Goal: Find specific page/section: Find specific page/section

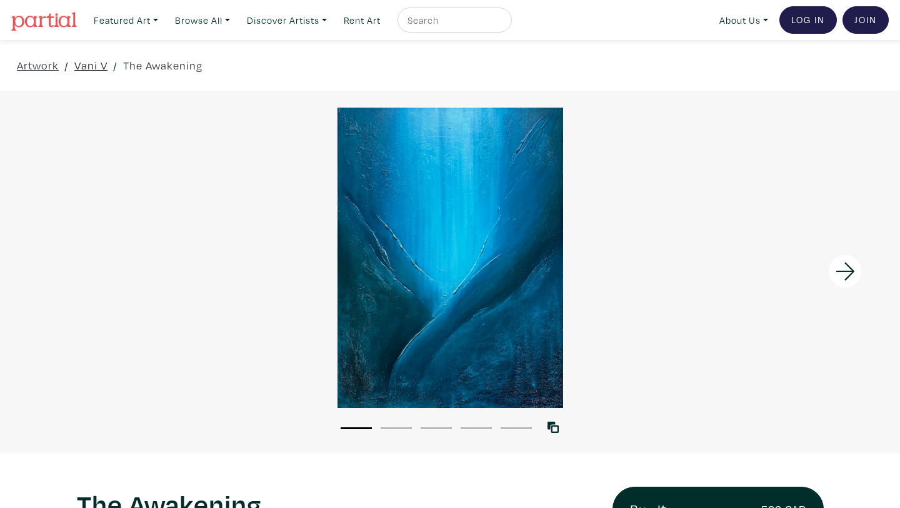
click at [97, 67] on link "Vani V" at bounding box center [90, 65] width 33 height 17
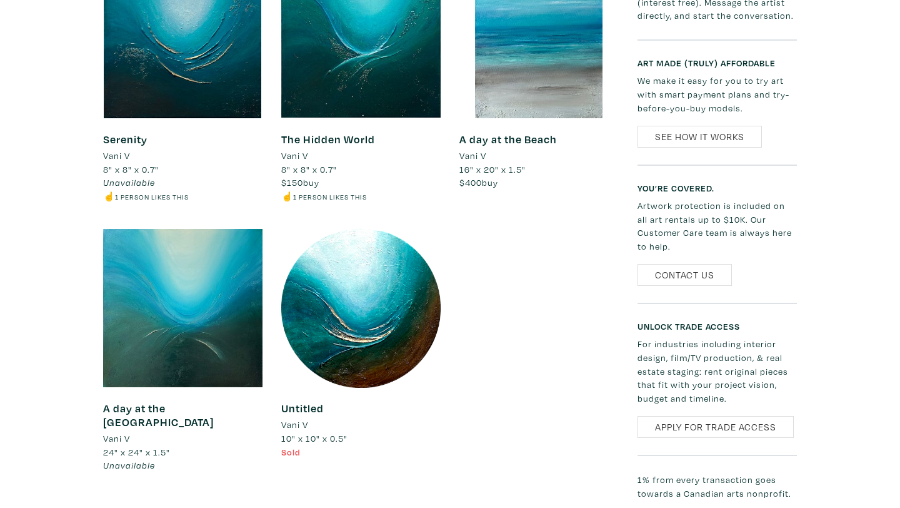
scroll to position [1496, 0]
